Goal: Transaction & Acquisition: Book appointment/travel/reservation

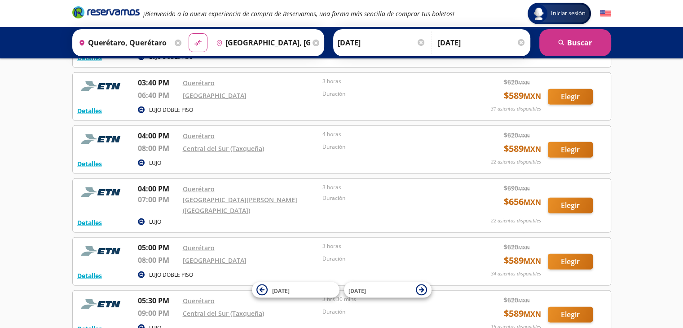
scroll to position [2148, 0]
click at [197, 44] on icon "material-symbols:compare-arrows-rounded" at bounding box center [198, 43] width 8 height 9
type input "[GEOGRAPHIC_DATA], [GEOGRAPHIC_DATA]"
type input "Querétaro, Querétaro"
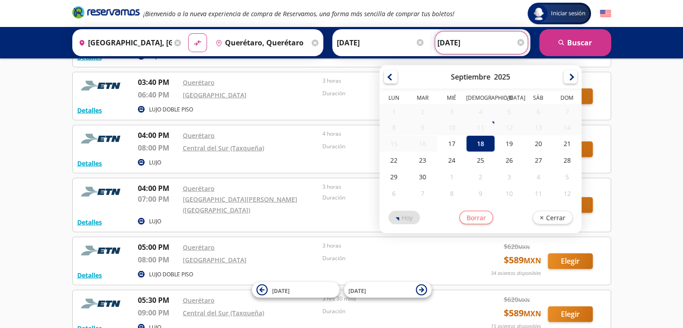
click at [484, 38] on input "[DATE]" at bounding box center [481, 42] width 88 height 22
click at [375, 293] on span "[DATE]" at bounding box center [379, 289] width 63 height 11
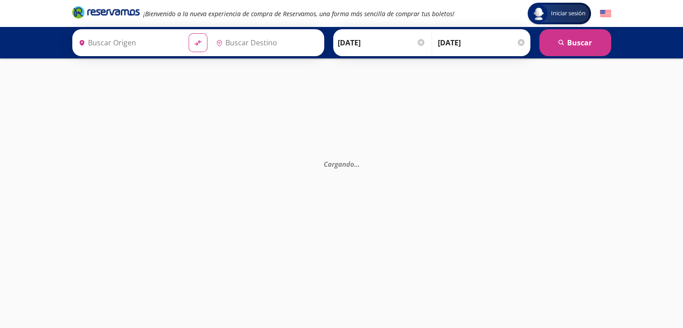
type input "Querétaro, Querétaro"
type input "[GEOGRAPHIC_DATA], [GEOGRAPHIC_DATA]"
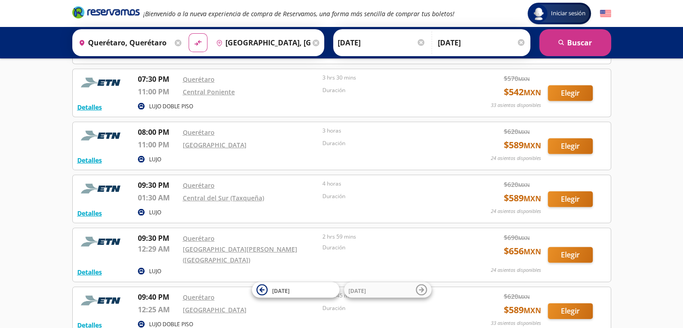
scroll to position [2631, 0]
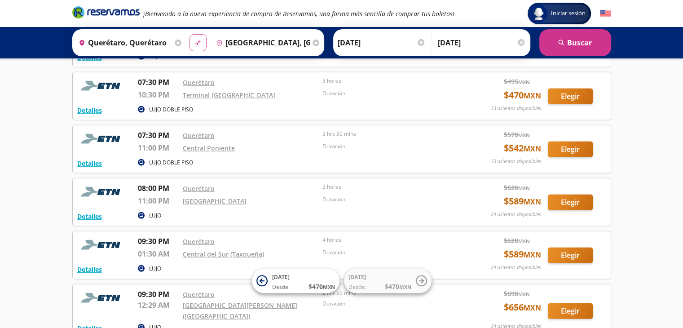
click at [194, 45] on icon "material-symbols:compare-arrows-rounded" at bounding box center [198, 43] width 8 height 9
type input "[GEOGRAPHIC_DATA], [GEOGRAPHIC_DATA]"
type input "Querétaro, Querétaro"
click at [578, 45] on button "search [GEOGRAPHIC_DATA]" at bounding box center [575, 42] width 72 height 27
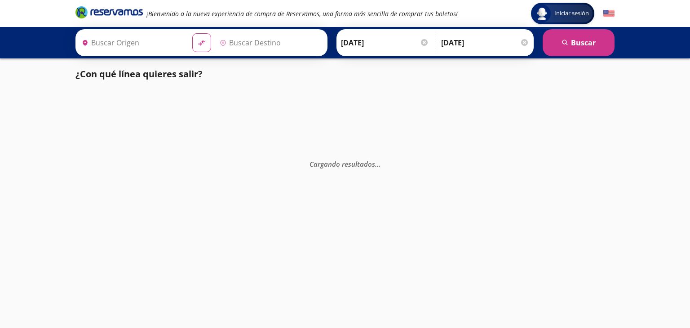
type input "Querétaro, Querétaro"
type input "[GEOGRAPHIC_DATA], [GEOGRAPHIC_DATA]"
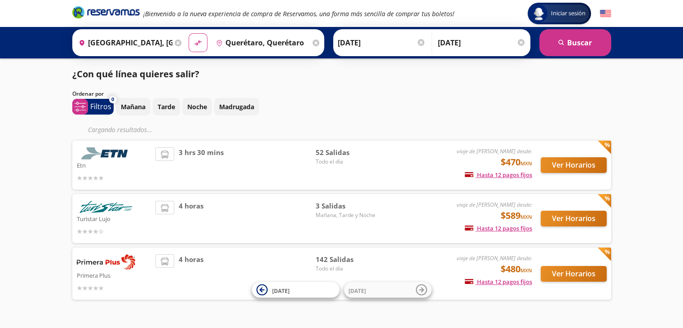
scroll to position [21, 0]
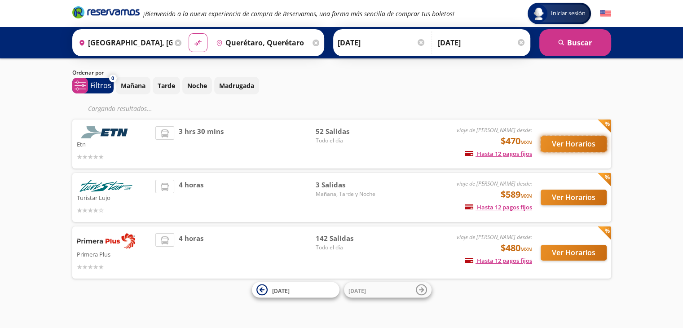
click at [581, 142] on button "Ver Horarios" at bounding box center [573, 144] width 66 height 16
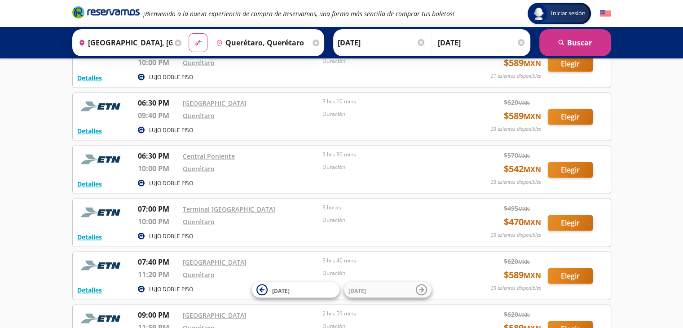
scroll to position [2526, 0]
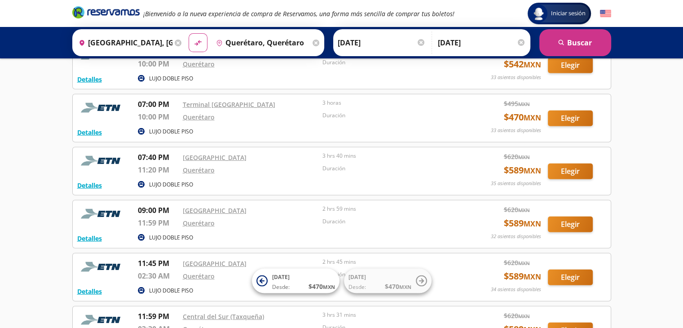
click at [175, 42] on icon at bounding box center [178, 43] width 7 height 7
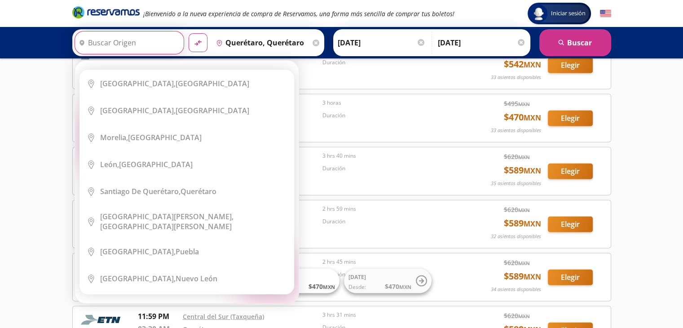
scroll to position [0, 0]
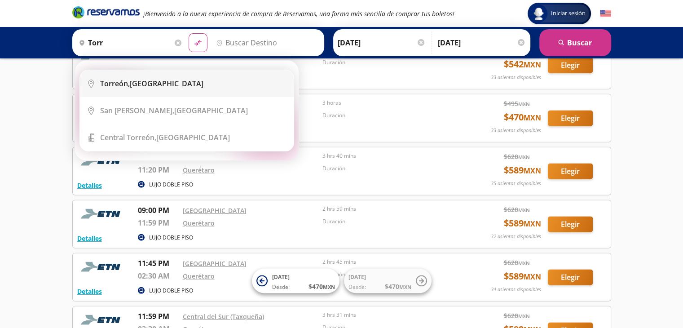
click at [163, 81] on div "[GEOGRAPHIC_DATA], [GEOGRAPHIC_DATA]" at bounding box center [193, 84] width 187 height 10
type input "[GEOGRAPHIC_DATA], [GEOGRAPHIC_DATA]"
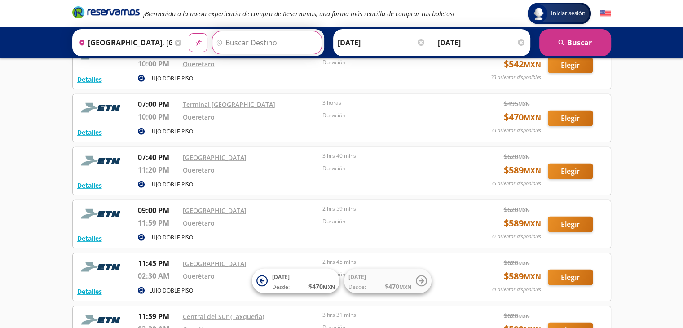
click at [237, 45] on input "Destino" at bounding box center [265, 42] width 107 height 22
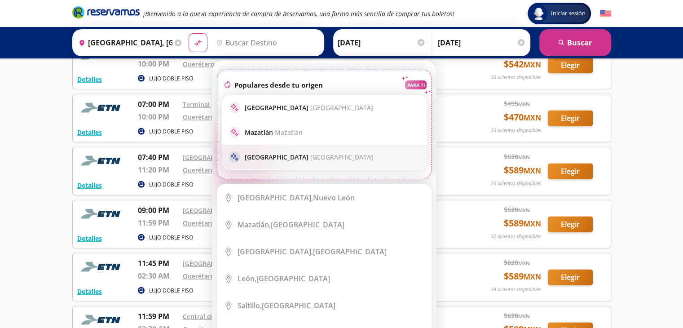
click at [287, 153] on p "[GEOGRAPHIC_DATA] [GEOGRAPHIC_DATA]" at bounding box center [309, 157] width 128 height 9
type input "[GEOGRAPHIC_DATA], [GEOGRAPHIC_DATA]"
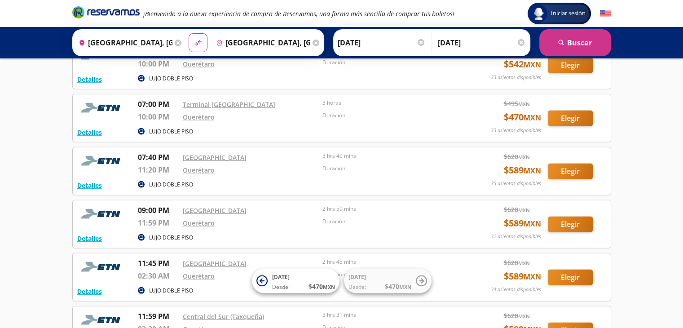
click at [417, 44] on div at bounding box center [420, 42] width 7 height 7
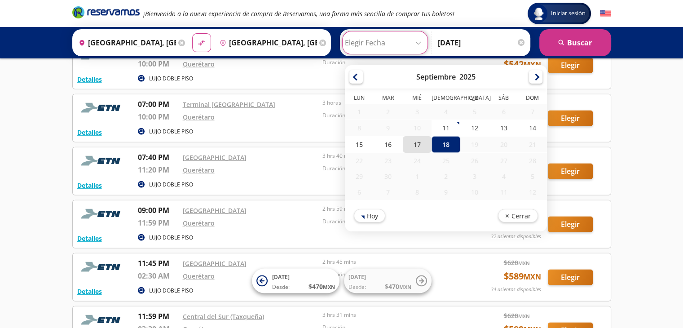
click at [413, 146] on div "17" at bounding box center [416, 144] width 29 height 17
type input "[DATE]"
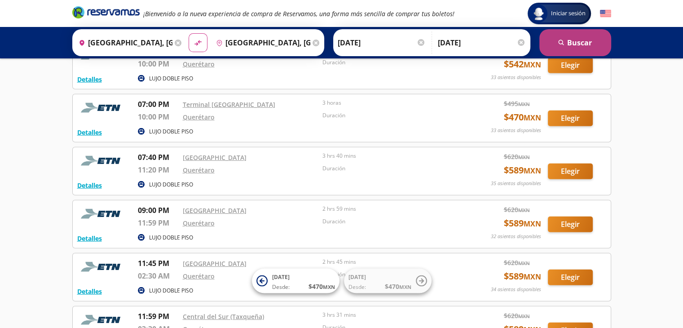
click at [588, 44] on button "search [GEOGRAPHIC_DATA]" at bounding box center [575, 42] width 72 height 27
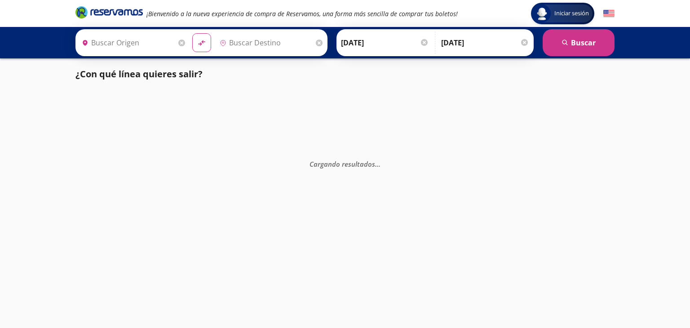
type input "[GEOGRAPHIC_DATA], [GEOGRAPHIC_DATA]"
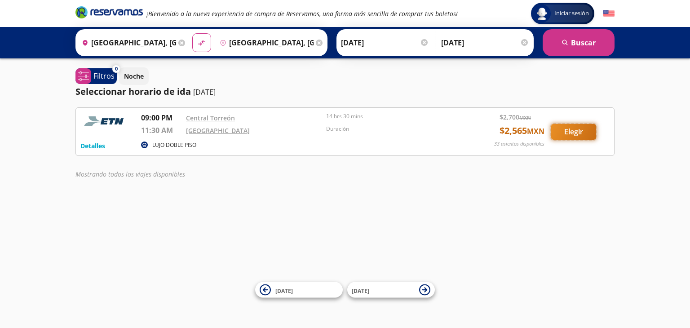
click at [583, 132] on button "Elegir" at bounding box center [573, 132] width 45 height 16
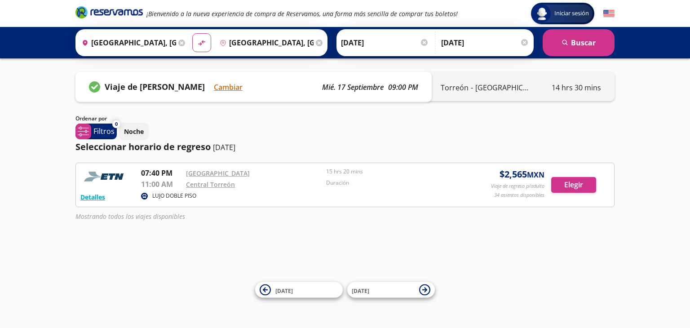
click at [369, 93] on div "Viaje de [PERSON_NAME] seleccionado [PERSON_NAME]. 17 septiembre 09:00 PM" at bounding box center [253, 87] width 356 height 30
click at [233, 87] on button "Cambiar" at bounding box center [228, 87] width 29 height 11
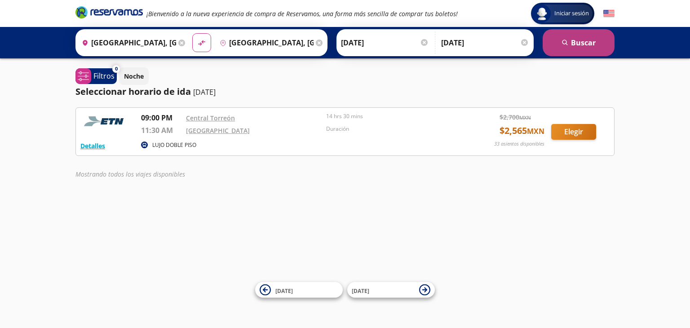
click at [573, 43] on button "search [GEOGRAPHIC_DATA]" at bounding box center [578, 42] width 72 height 27
click at [178, 40] on icon at bounding box center [181, 43] width 7 height 7
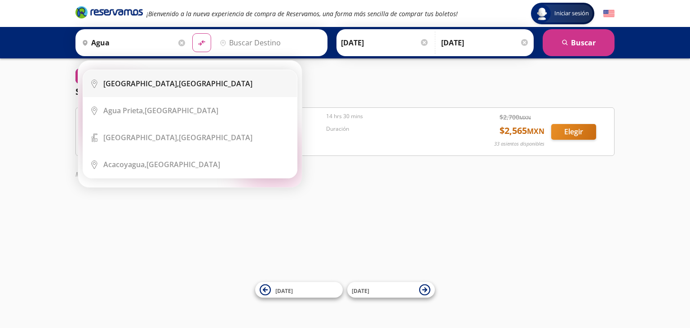
click at [176, 83] on div "[GEOGRAPHIC_DATA], [GEOGRAPHIC_DATA]" at bounding box center [177, 84] width 149 height 10
type input "[GEOGRAPHIC_DATA], [GEOGRAPHIC_DATA]"
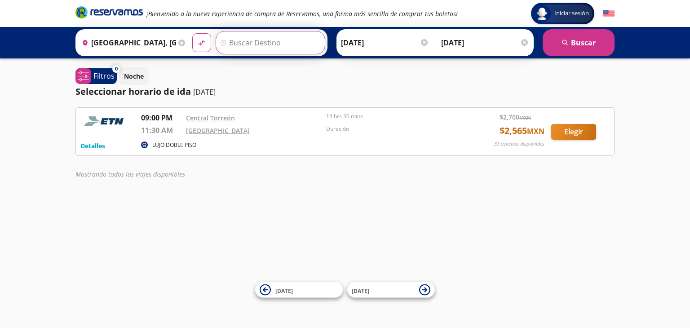
click at [292, 46] on input "Destino" at bounding box center [269, 42] width 107 height 22
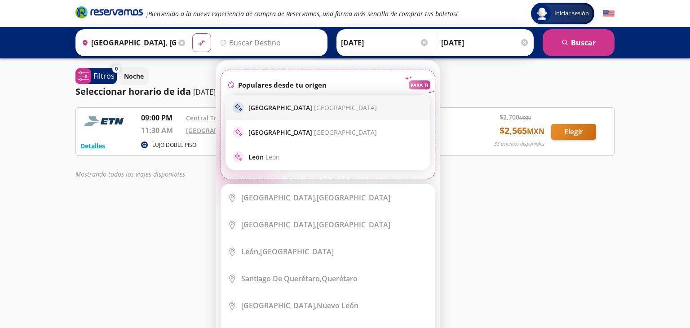
click at [290, 110] on p "[GEOGRAPHIC_DATA] [GEOGRAPHIC_DATA]" at bounding box center [312, 107] width 128 height 9
type input "[GEOGRAPHIC_DATA], [GEOGRAPHIC_DATA]"
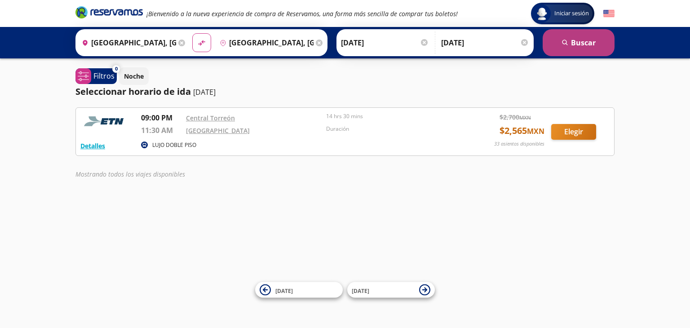
click at [571, 49] on button "search [GEOGRAPHIC_DATA]" at bounding box center [578, 42] width 72 height 27
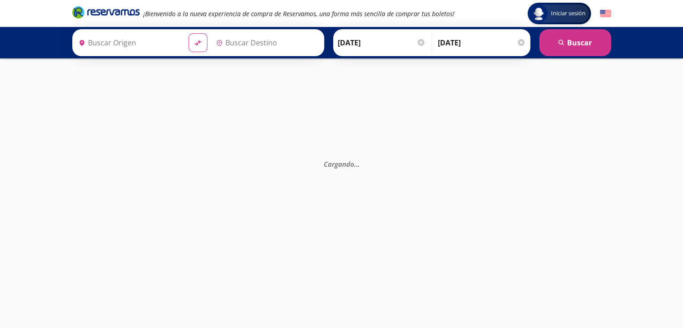
type input "[GEOGRAPHIC_DATA], [GEOGRAPHIC_DATA]"
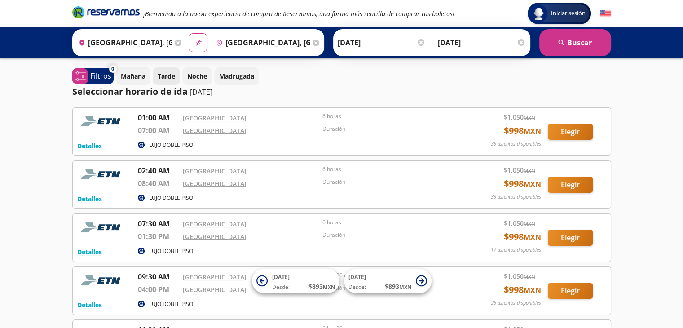
click at [169, 80] on p "Tarde" at bounding box center [167, 75] width 18 height 9
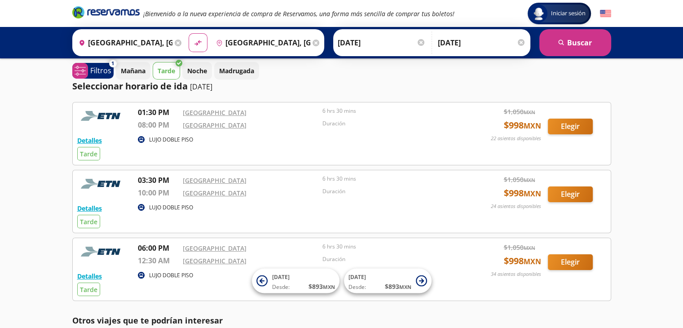
scroll to position [5, 0]
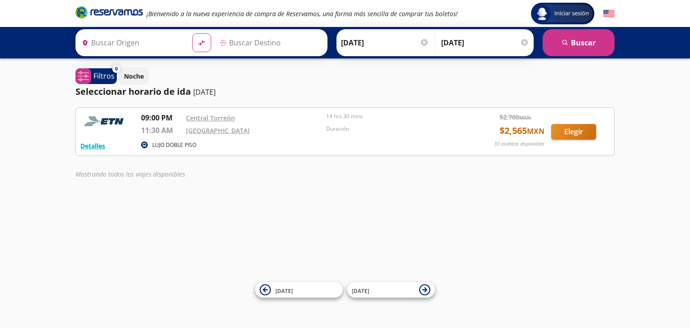
type input "[GEOGRAPHIC_DATA], [GEOGRAPHIC_DATA]"
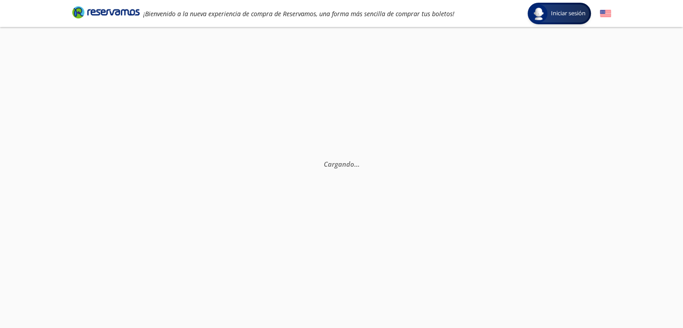
scroll to position [63, 0]
